Goal: Information Seeking & Learning: Learn about a topic

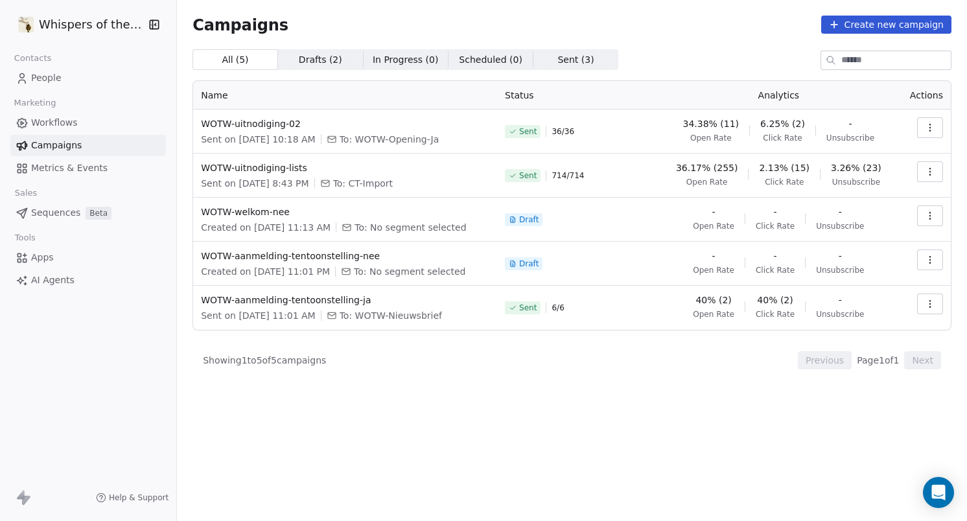
click at [51, 78] on span "People" at bounding box center [46, 78] width 30 height 14
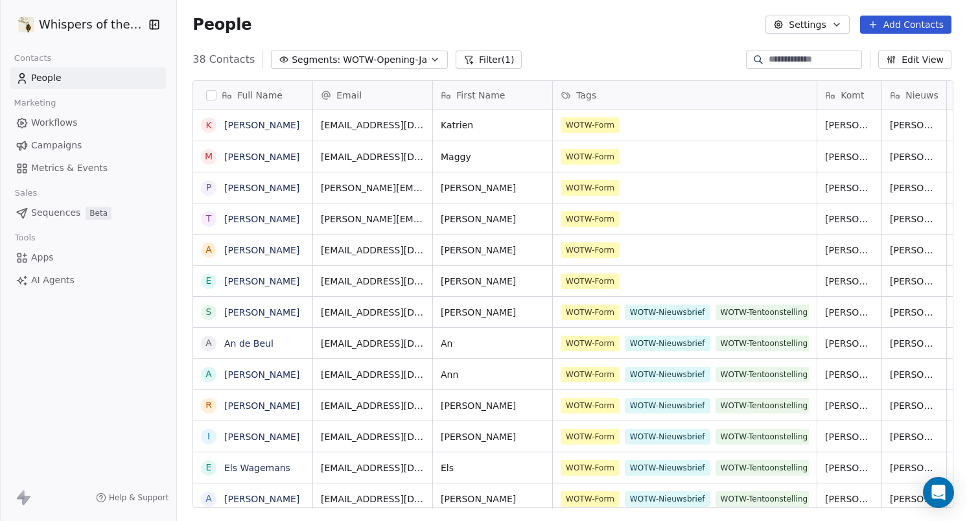
scroll to position [449, 782]
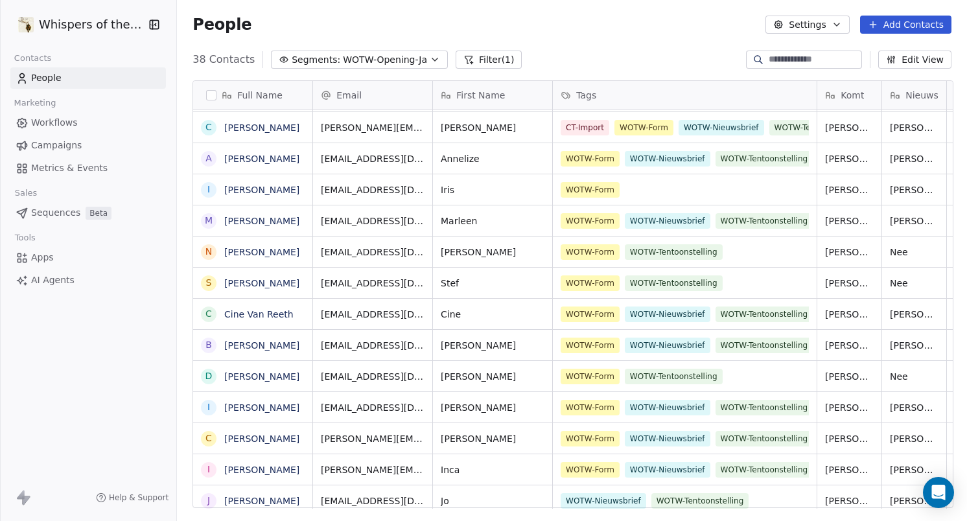
click at [343, 60] on span "WOTW-Opening-Ja" at bounding box center [385, 60] width 84 height 14
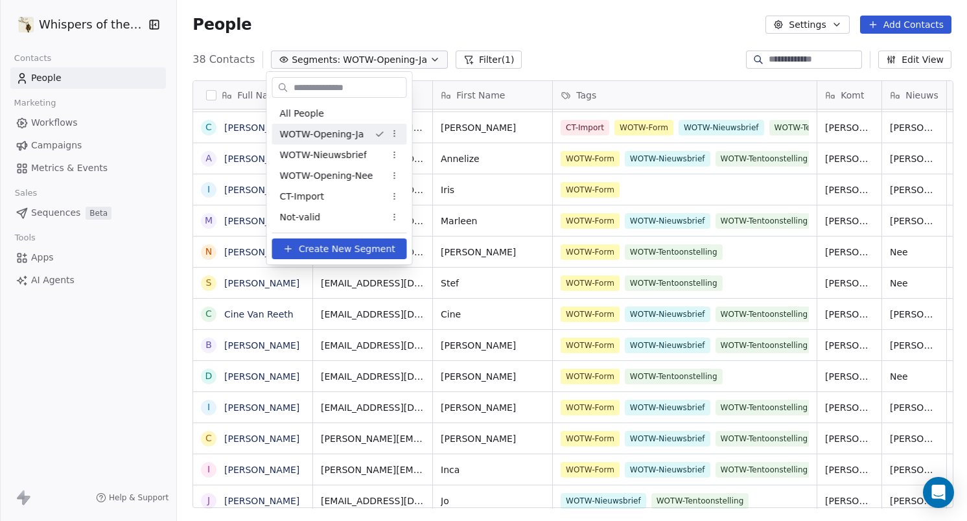
click at [546, 34] on html "Whispers of the Wood Contacts People Marketing Workflows Campaigns Metrics & Ev…" at bounding box center [483, 260] width 967 height 521
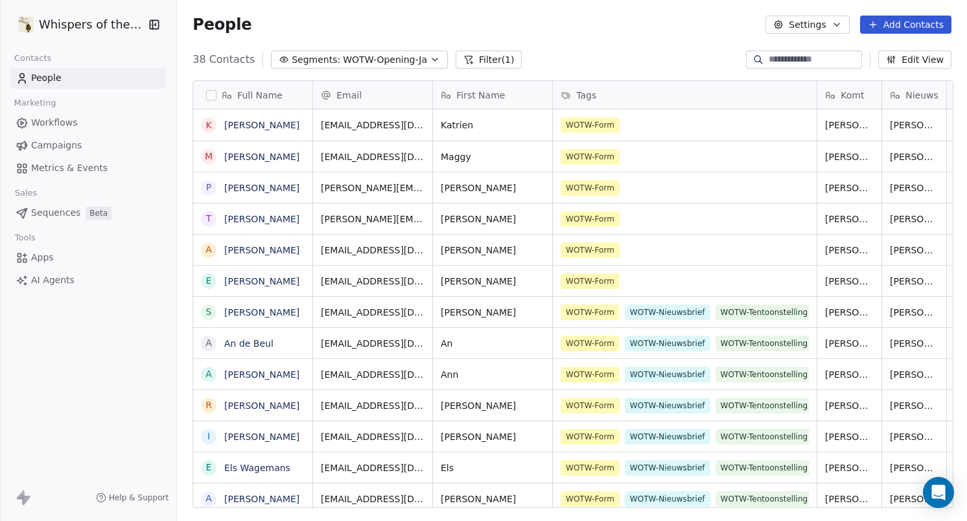
scroll to position [0, 275]
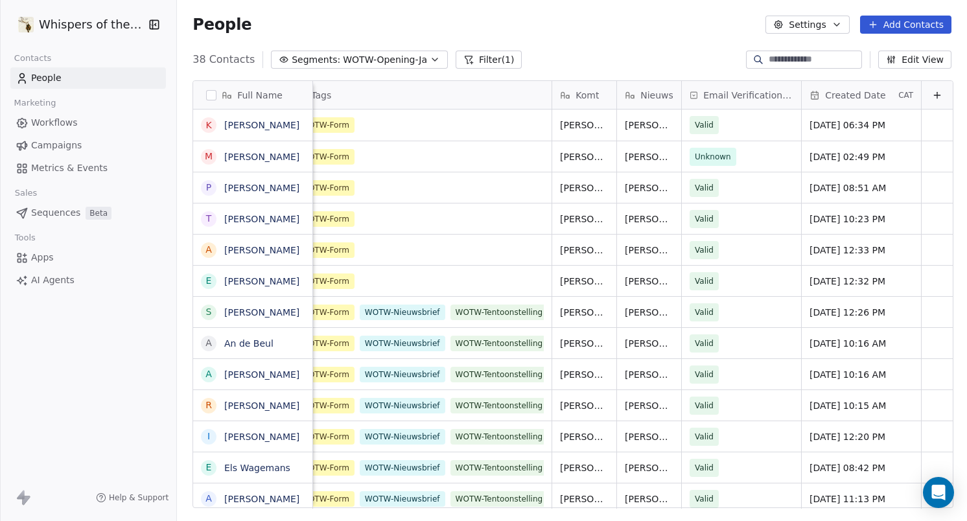
click at [874, 95] on div "Created Date" at bounding box center [853, 95] width 86 height 13
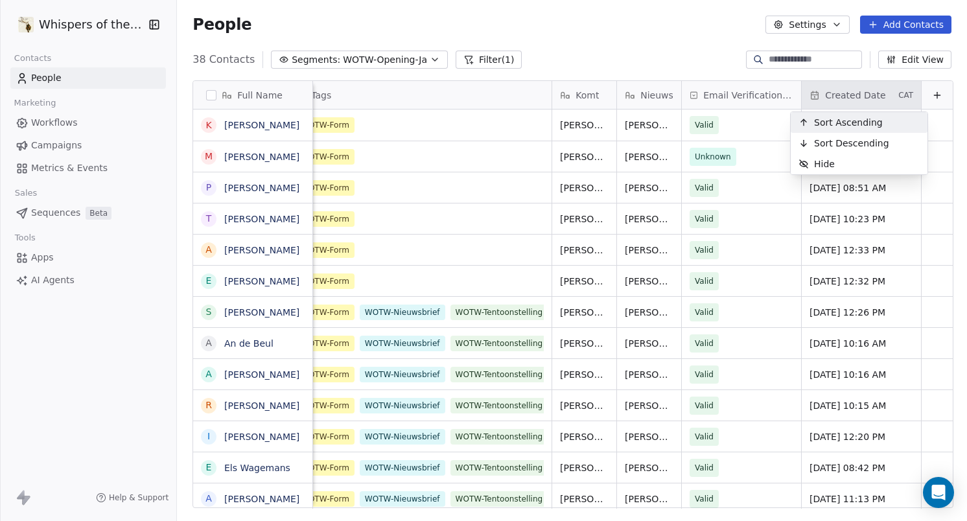
click at [865, 124] on span "Sort Ascending" at bounding box center [848, 122] width 69 height 13
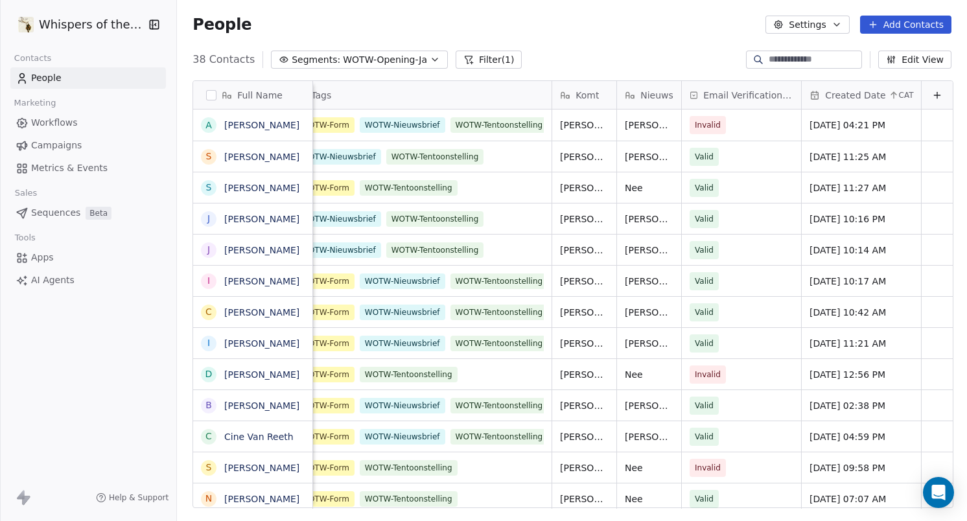
click at [835, 89] on span "Created Date" at bounding box center [855, 95] width 60 height 13
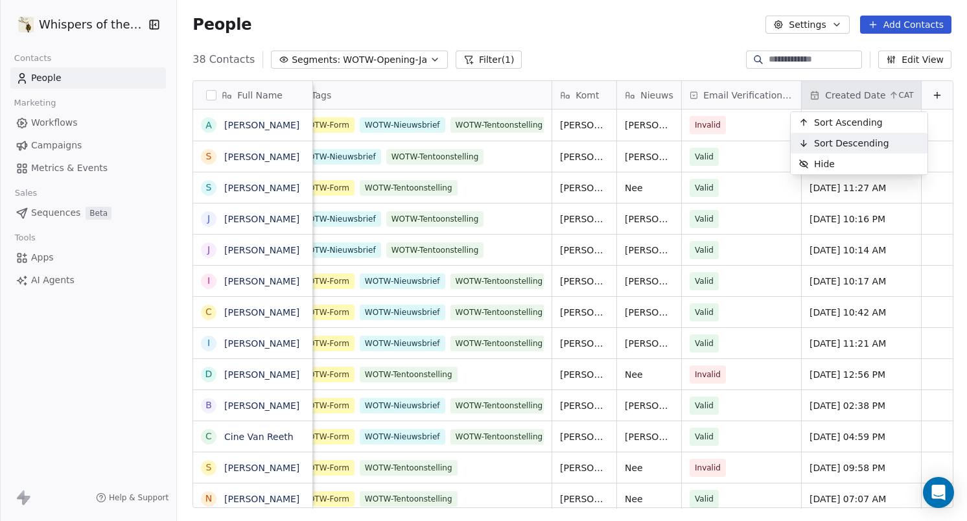
click at [826, 143] on span "Sort Descending" at bounding box center [851, 143] width 75 height 13
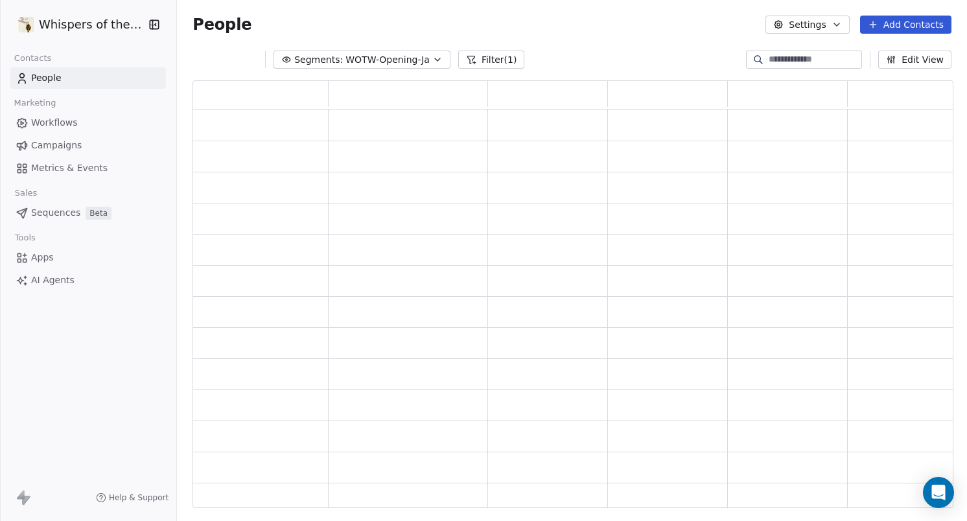
scroll to position [0, 0]
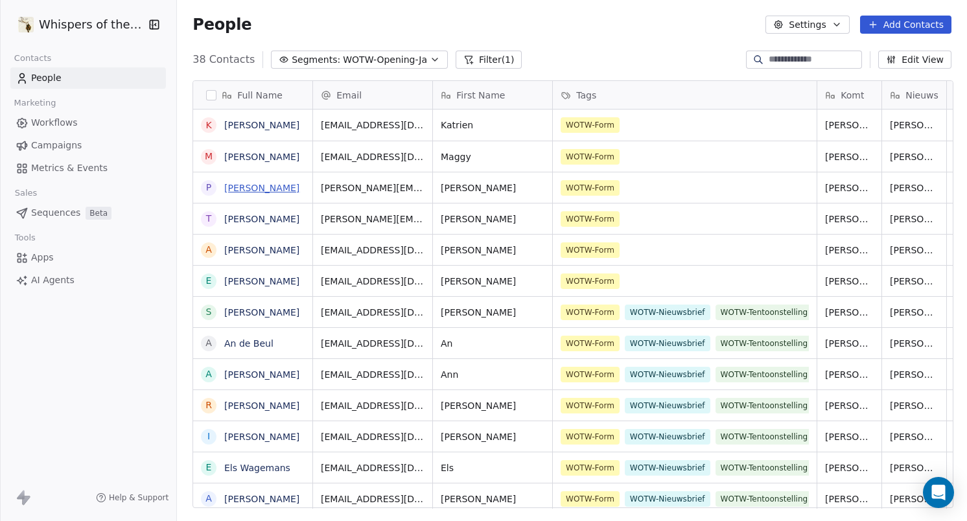
click at [260, 185] on link "[PERSON_NAME]" at bounding box center [261, 188] width 75 height 10
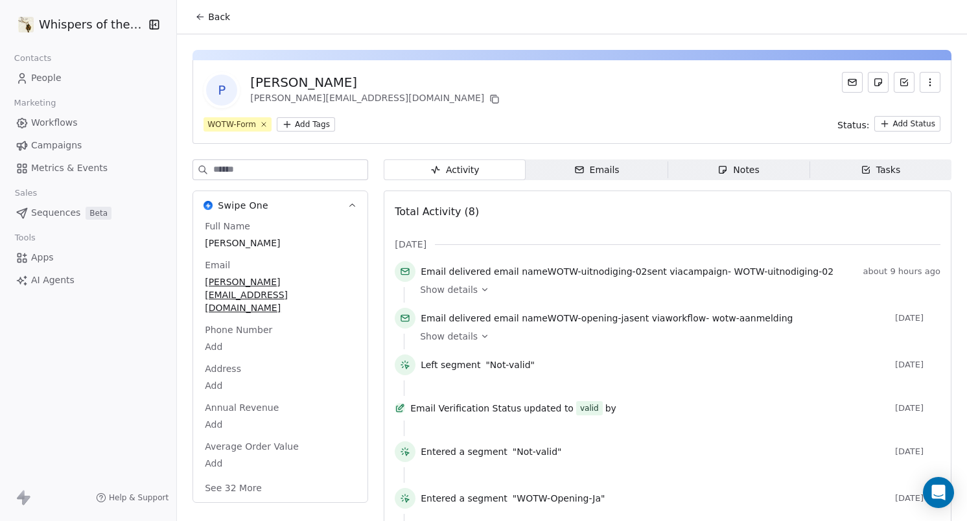
click at [574, 170] on icon "button" at bounding box center [579, 170] width 10 height 10
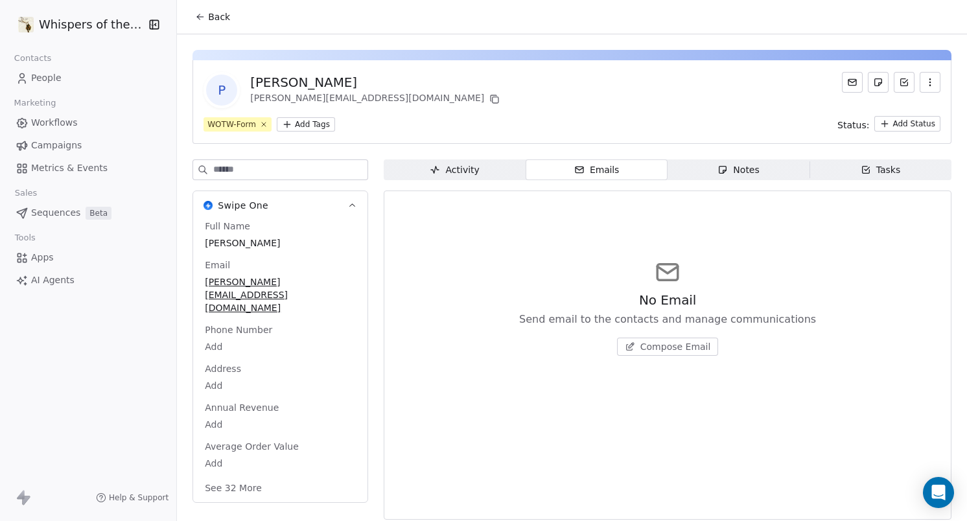
click at [487, 174] on span "Activity Activity" at bounding box center [455, 169] width 142 height 21
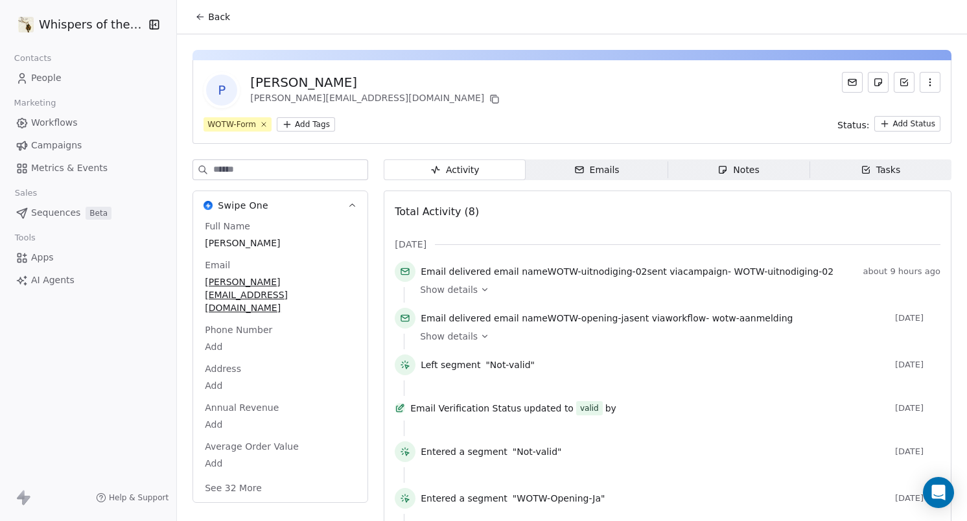
click at [45, 78] on span "People" at bounding box center [46, 78] width 30 height 14
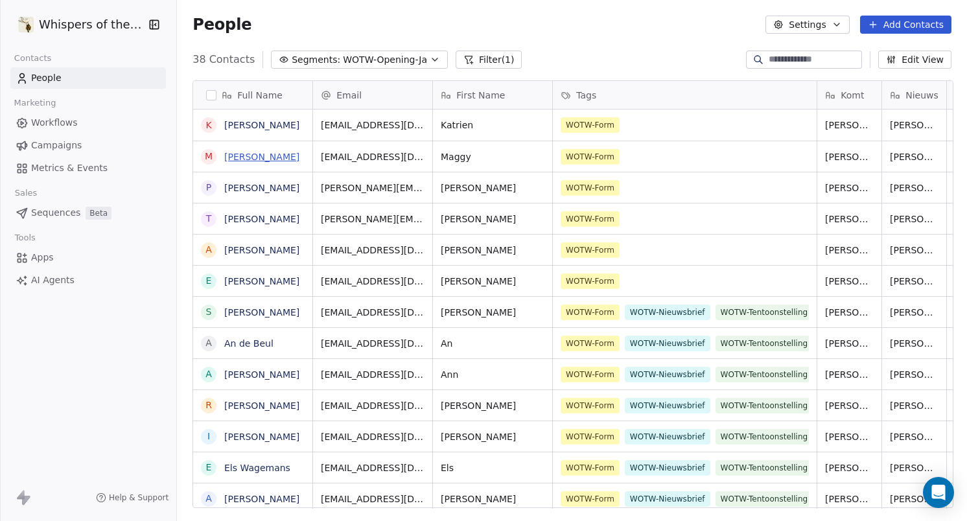
click at [261, 156] on link "[PERSON_NAME]" at bounding box center [261, 157] width 75 height 10
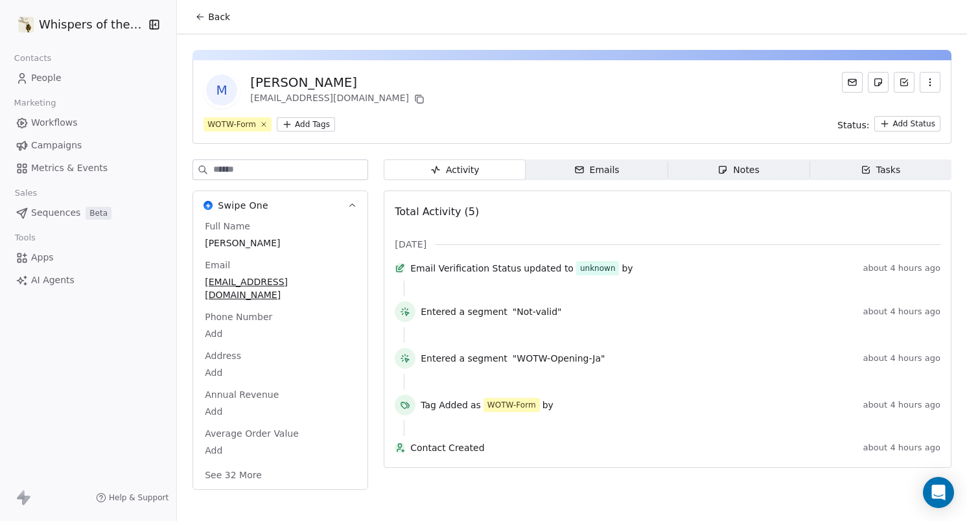
click at [58, 75] on span "People" at bounding box center [46, 78] width 30 height 14
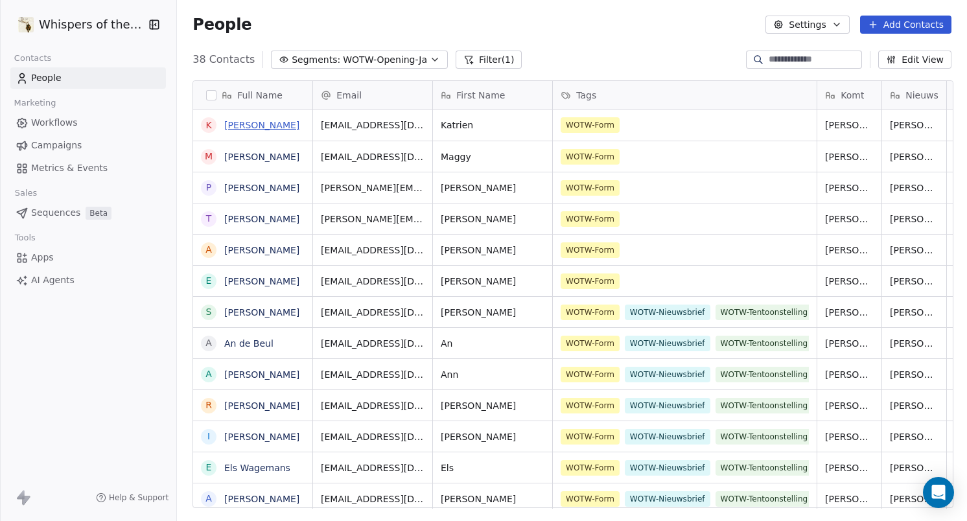
click at [244, 122] on link "[PERSON_NAME]" at bounding box center [261, 125] width 75 height 10
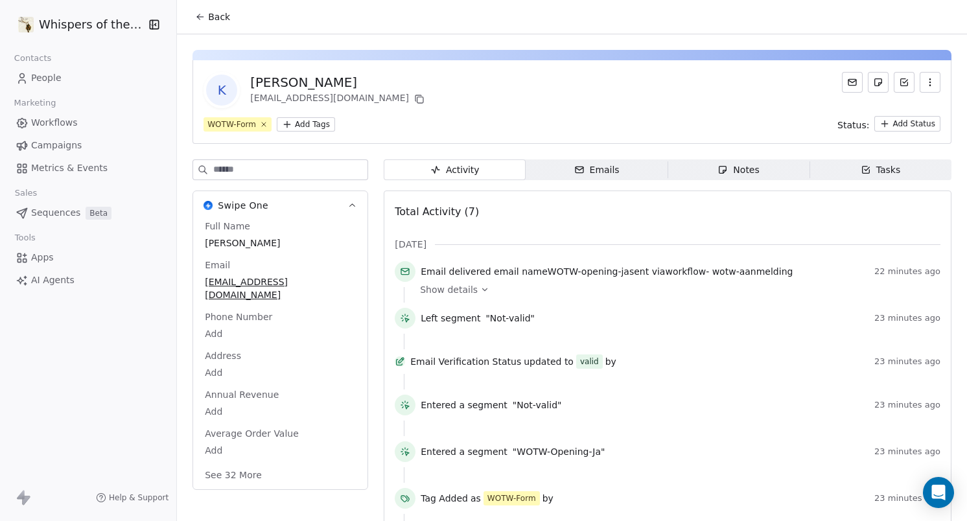
click at [69, 76] on link "People" at bounding box center [88, 77] width 156 height 21
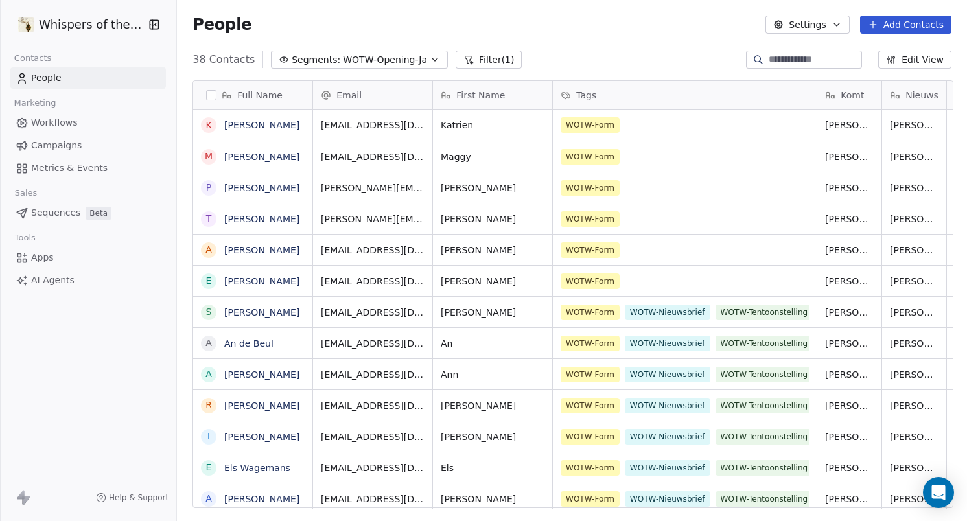
click at [430, 62] on icon "button" at bounding box center [435, 59] width 10 height 10
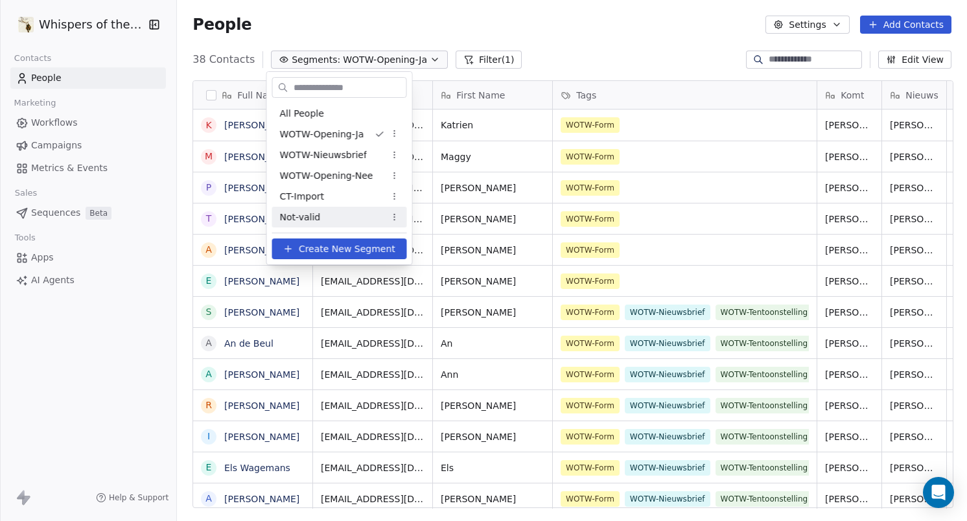
click at [321, 210] on div "Not-valid" at bounding box center [339, 217] width 135 height 21
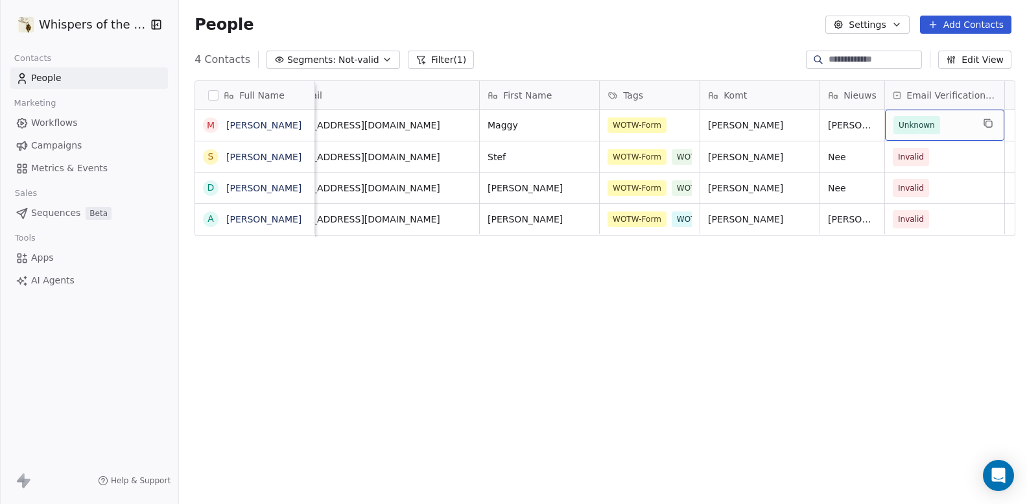
click at [965, 128] on span "Unknown" at bounding box center [932, 125] width 79 height 18
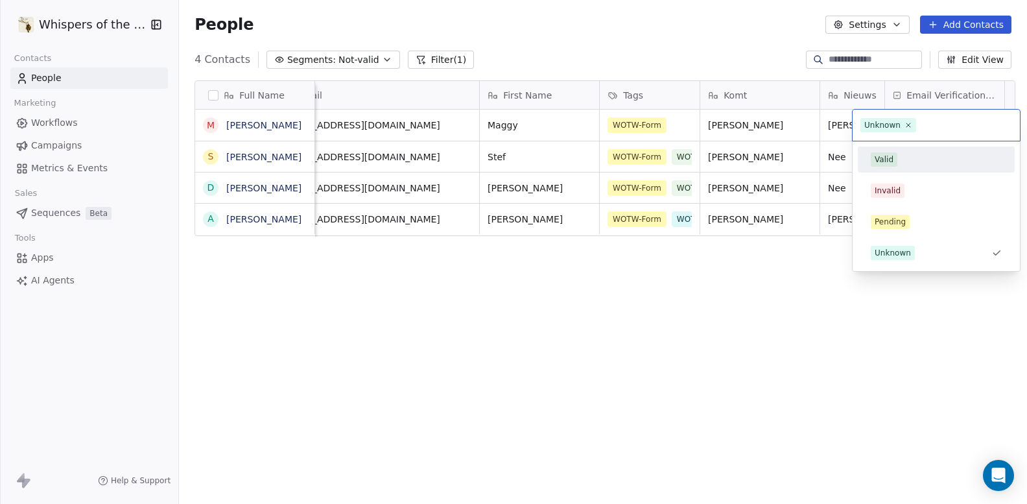
click at [878, 155] on div "Valid" at bounding box center [883, 160] width 19 height 12
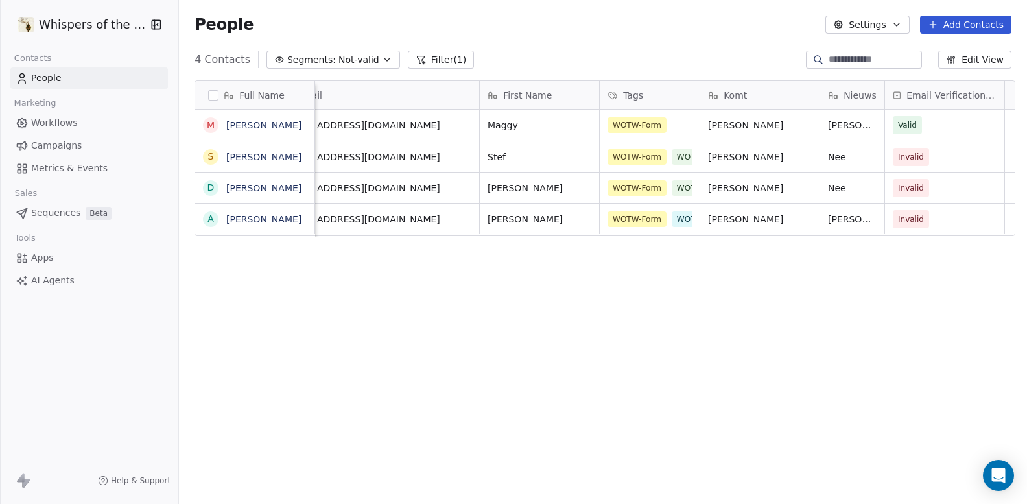
click at [35, 78] on span "People" at bounding box center [46, 78] width 30 height 14
click at [325, 63] on span "Segments:" at bounding box center [311, 60] width 49 height 14
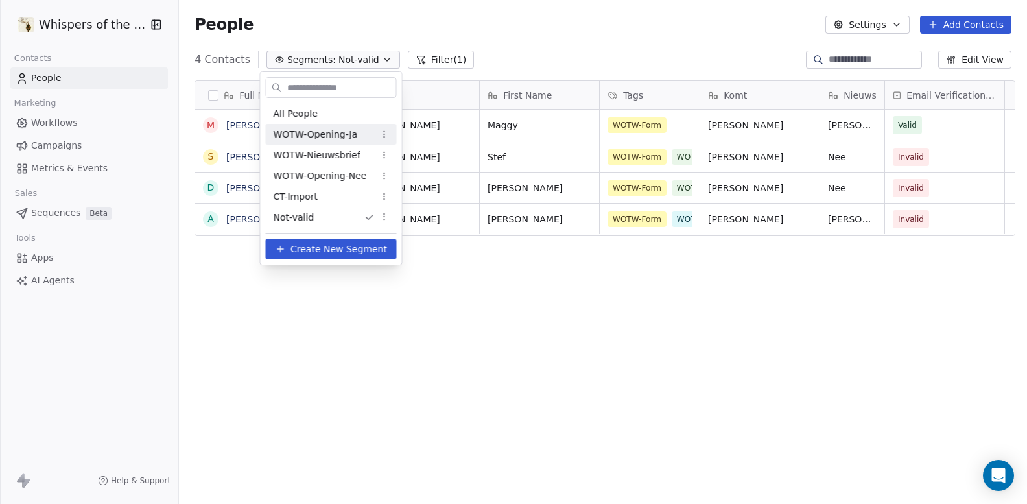
click at [297, 126] on div "WOTW-Opening-Ja" at bounding box center [331, 134] width 131 height 21
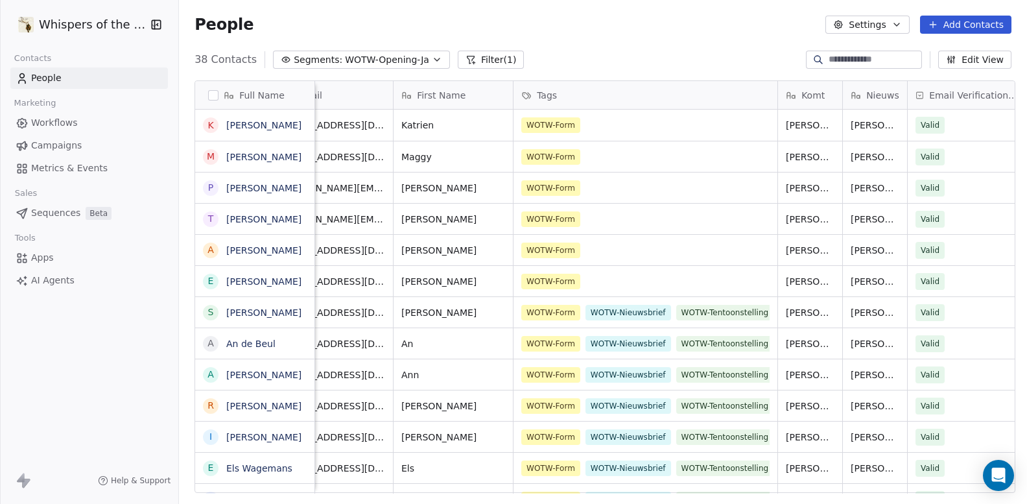
click at [293, 92] on div "Full Name" at bounding box center [253, 95] width 101 height 13
click at [293, 92] on html "Whispers of the Wood Contacts People Marketing Workflows Campaigns Metrics & Ev…" at bounding box center [513, 252] width 1027 height 504
click at [635, 49] on section "People Settings Add Contacts 38 Contacts Segments: WOTW-Opening-Ja Filter (1) E…" at bounding box center [603, 252] width 848 height 504
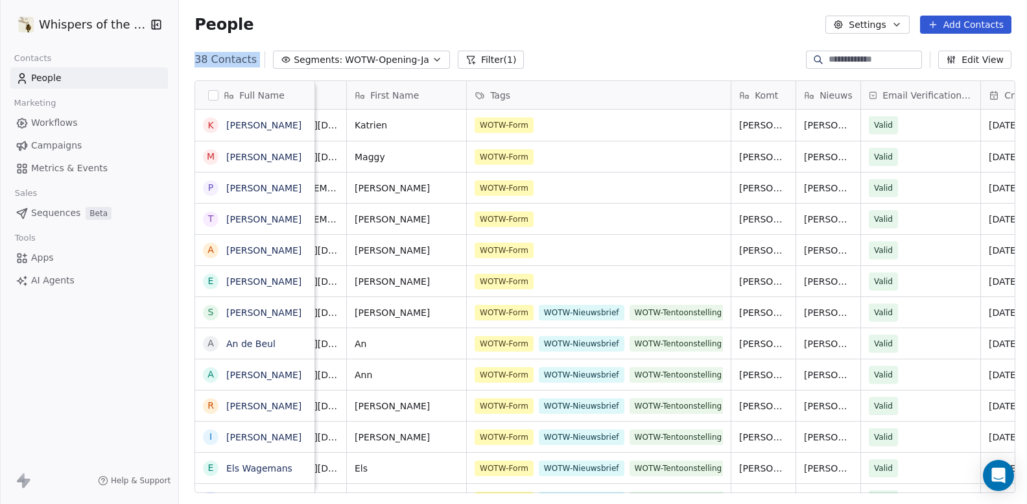
scroll to position [0, 81]
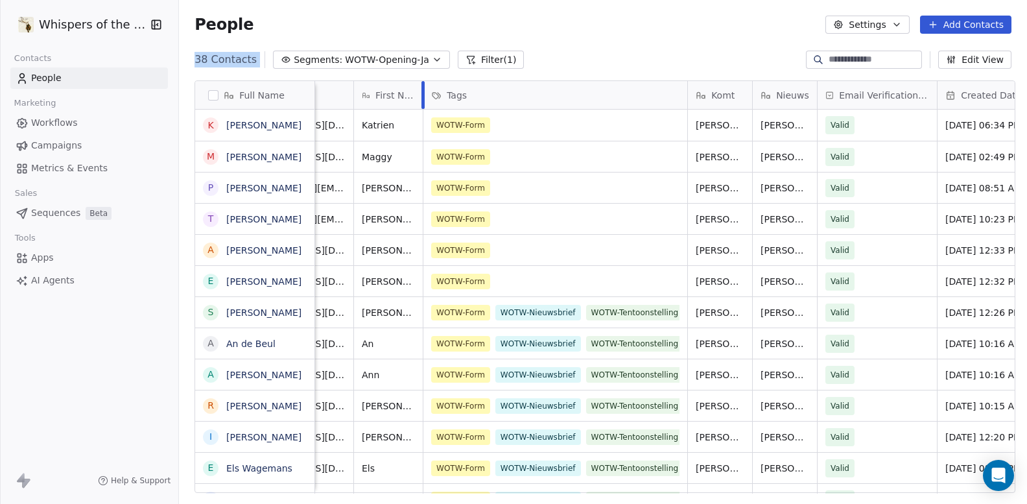
drag, startPoint x: 468, startPoint y: 92, endPoint x: 417, endPoint y: 100, distance: 51.3
click at [421, 100] on div at bounding box center [422, 95] width 3 height 28
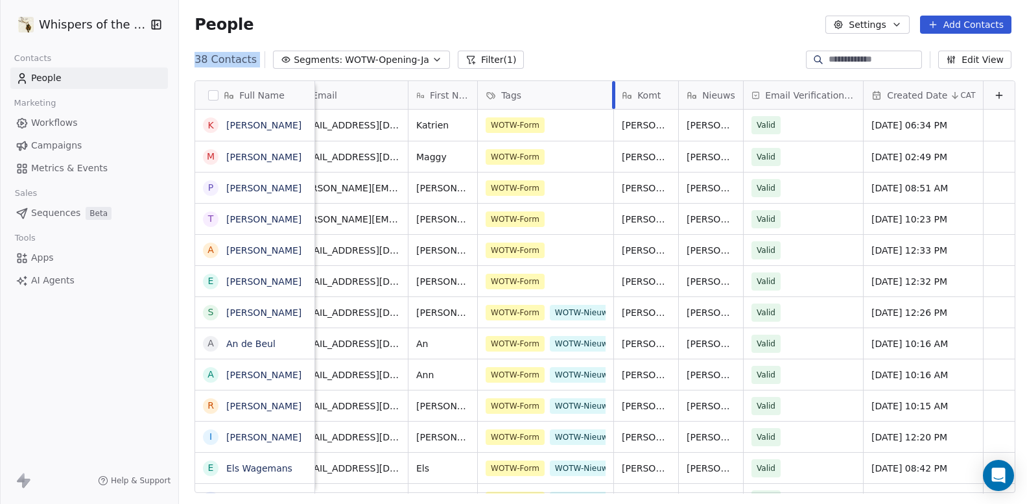
drag, startPoint x: 682, startPoint y: 89, endPoint x: 554, endPoint y: 120, distance: 132.0
click at [554, 120] on div "Email First Name Tags Komt Nieuws Email Verification Status Created Date CAT [E…" at bounding box center [651, 287] width 726 height 412
drag, startPoint x: 670, startPoint y: 91, endPoint x: 655, endPoint y: 91, distance: 15.6
click at [655, 91] on div "Komt" at bounding box center [646, 95] width 65 height 28
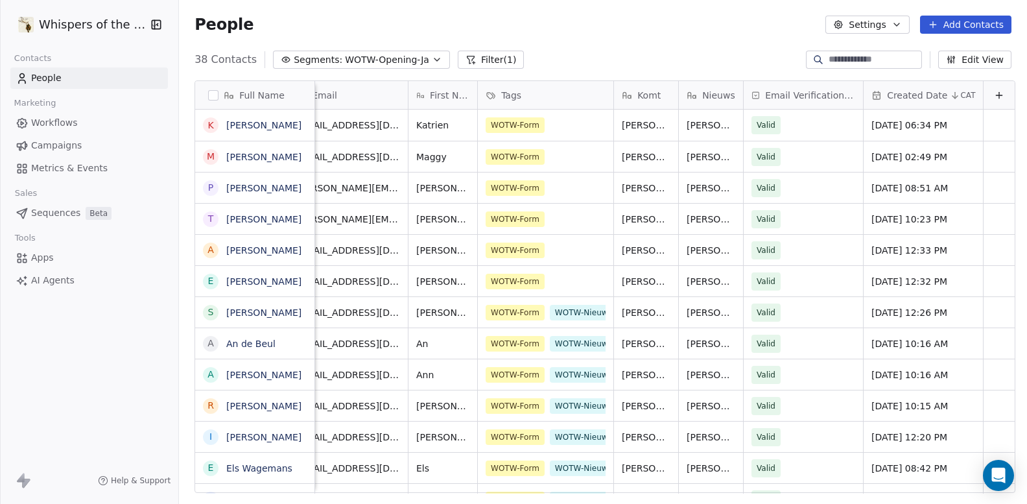
click at [689, 60] on html "Whispers of the Wood Contacts People Marketing Workflows Campaigns Metrics & Ev…" at bounding box center [513, 252] width 1027 height 504
click at [679, 102] on div "Nieuws" at bounding box center [711, 95] width 64 height 28
click at [677, 51] on html "Whispers of the Wood Contacts People Marketing Workflows Campaigns Metrics & Ev…" at bounding box center [513, 252] width 1027 height 504
drag, startPoint x: 669, startPoint y: 94, endPoint x: 660, endPoint y: 95, distance: 8.5
click at [660, 95] on div "Komt" at bounding box center [646, 95] width 65 height 28
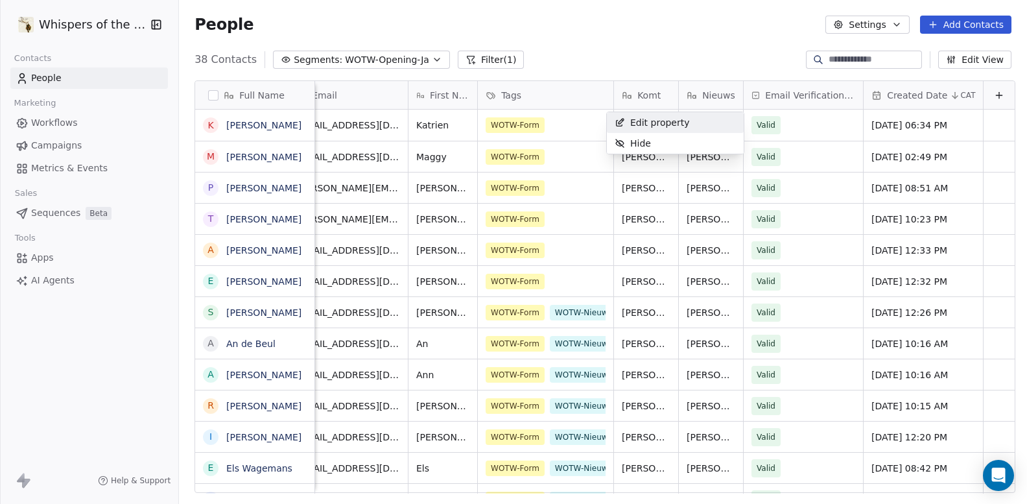
click at [736, 40] on html "Whispers of the Wood Contacts People Marketing Workflows Campaigns Metrics & Ev…" at bounding box center [513, 252] width 1027 height 504
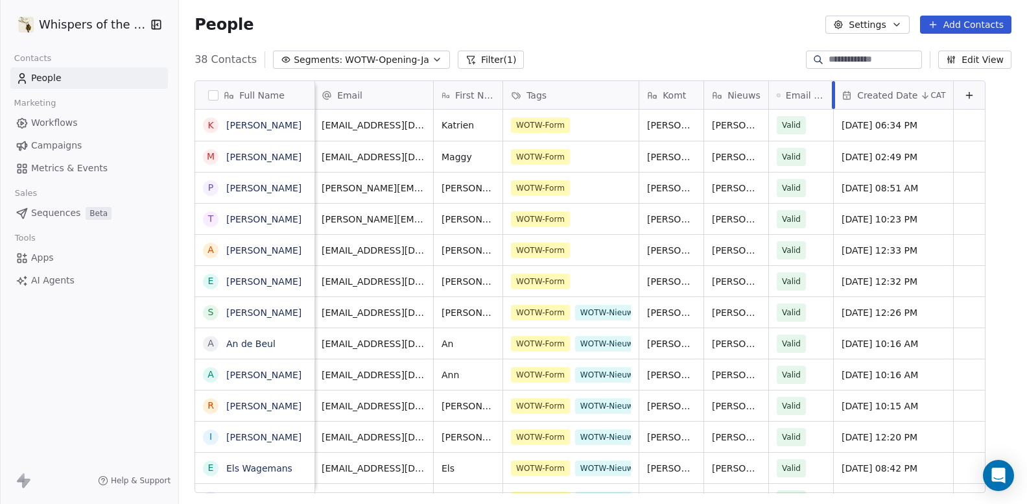
drag, startPoint x: 855, startPoint y: 91, endPoint x: 786, endPoint y: 99, distance: 69.7
click at [786, 99] on div "Email Verification Status" at bounding box center [801, 95] width 65 height 28
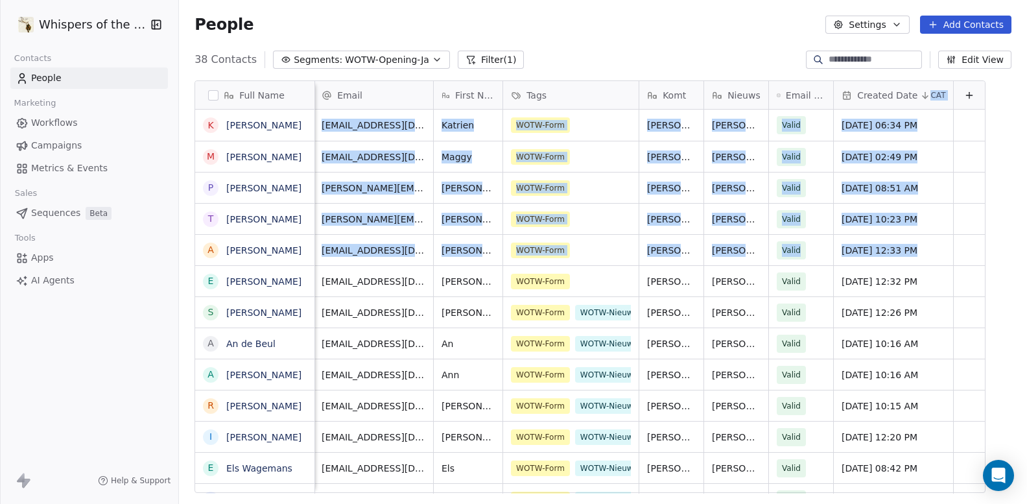
drag, startPoint x: 965, startPoint y: 188, endPoint x: 912, endPoint y: 99, distance: 103.5
click at [912, 99] on html "Whispers of the Wood Contacts People Marketing Workflows Campaigns Metrics & Ev…" at bounding box center [513, 252] width 1027 height 504
